Goal: Task Accomplishment & Management: Manage account settings

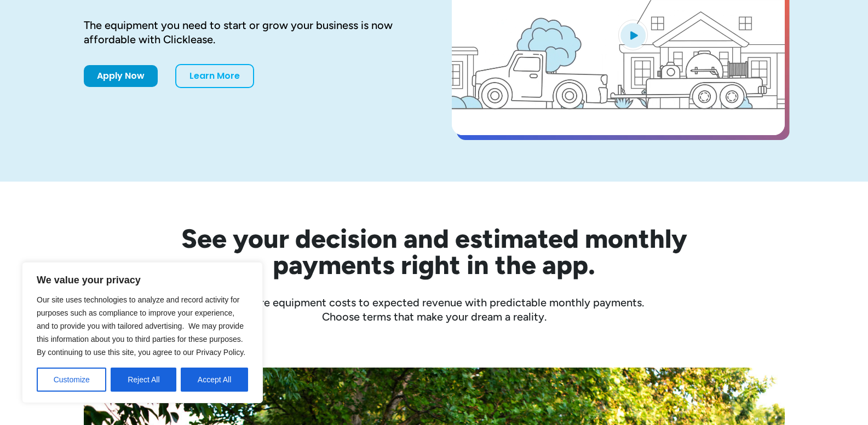
scroll to position [219, 0]
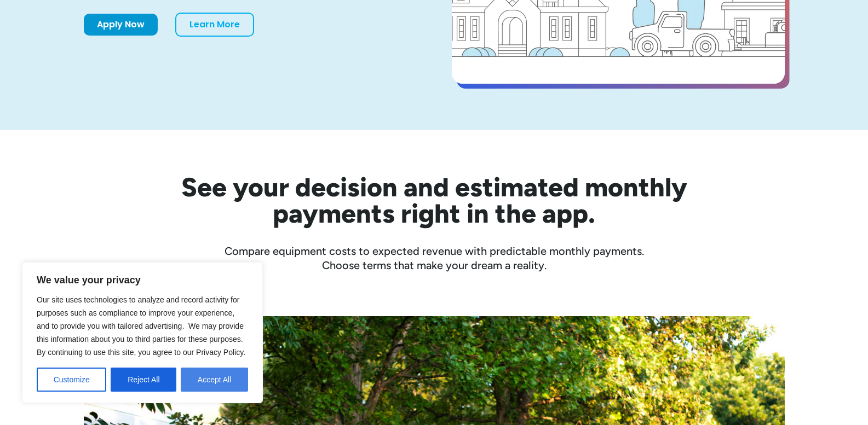
click at [199, 375] on button "Accept All" at bounding box center [214, 380] width 67 height 24
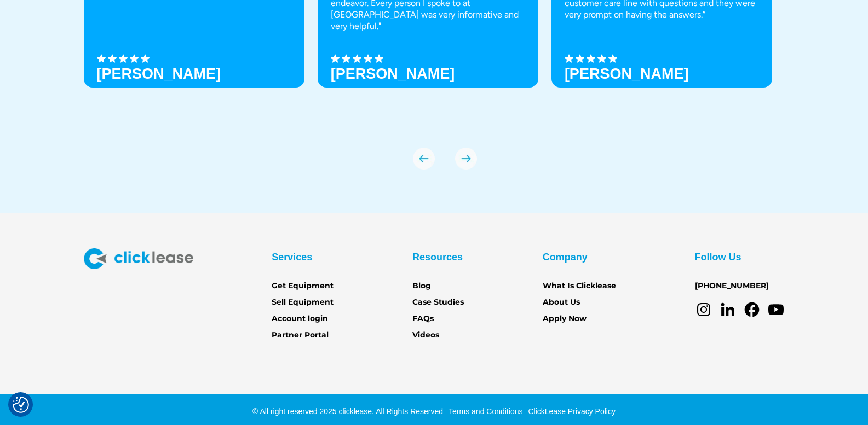
scroll to position [3852, 0]
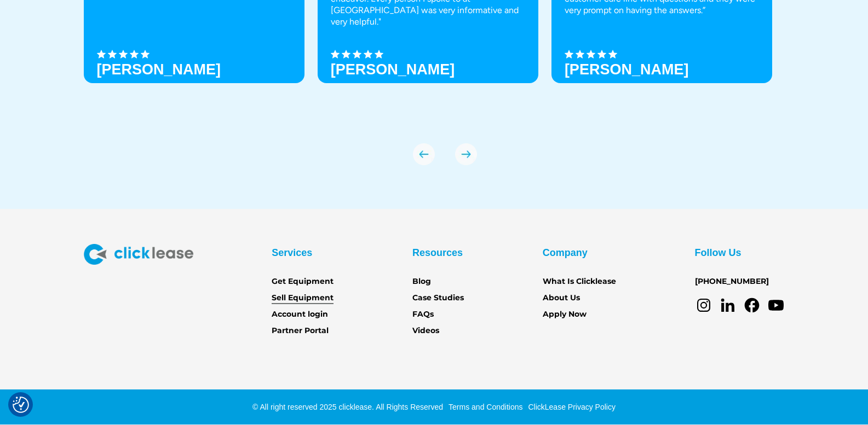
click at [314, 296] on link "Sell Equipment" at bounding box center [303, 298] width 62 height 12
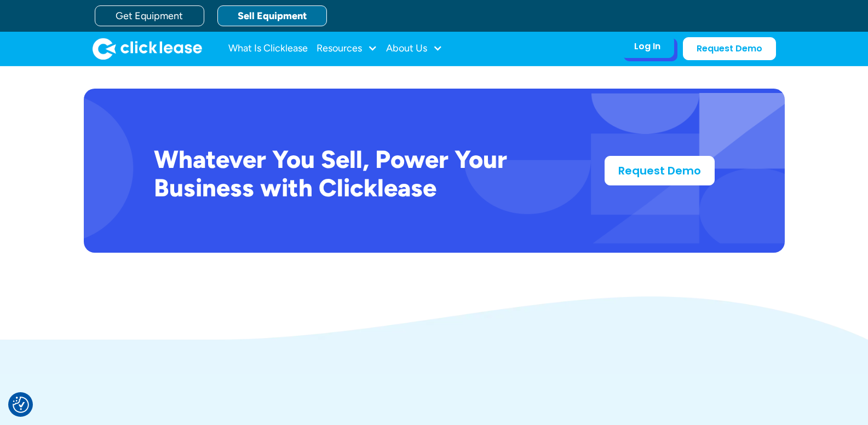
scroll to position [3505, 0]
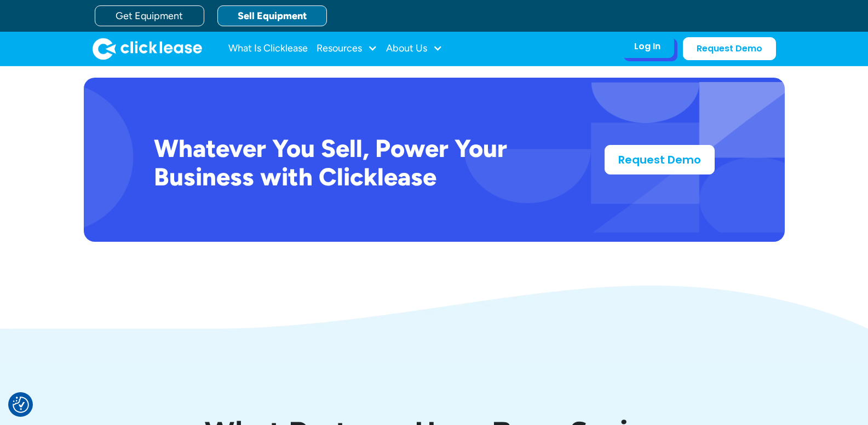
click at [648, 45] on div "Log In" at bounding box center [647, 46] width 26 height 11
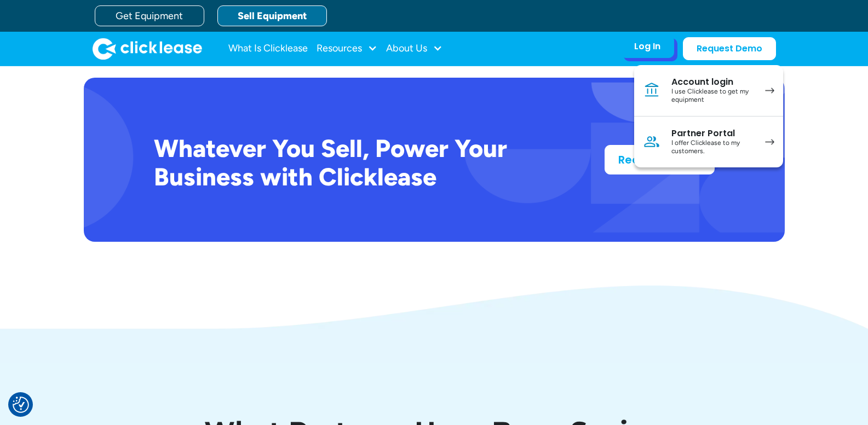
click at [723, 97] on div "I use Clicklease to get my equipment" at bounding box center [712, 96] width 83 height 17
